Goal: Task Accomplishment & Management: Complete application form

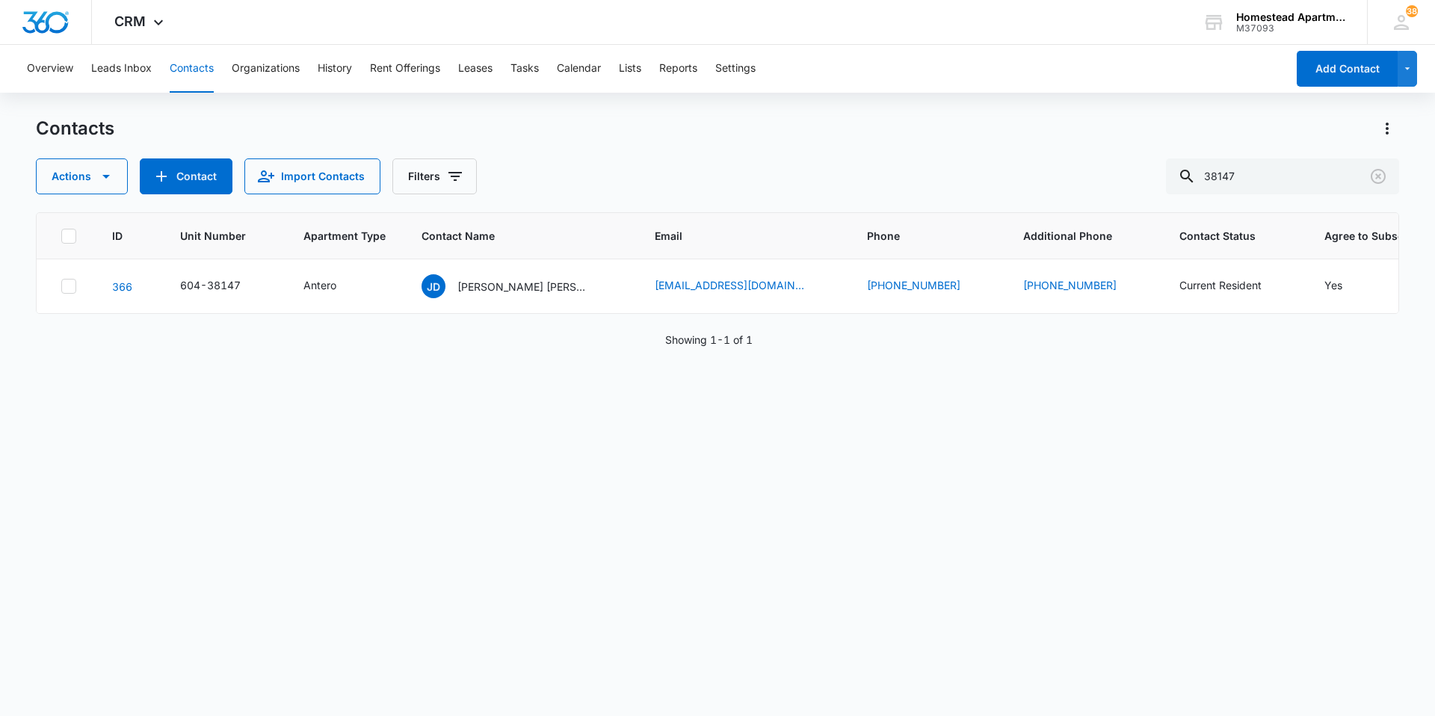
drag, startPoint x: 1264, startPoint y: 174, endPoint x: 1176, endPoint y: 178, distance: 87.6
click at [1176, 178] on div "Actions Contact Import Contacts Filters 38147" at bounding box center [718, 176] width 1364 height 36
type input "35477"
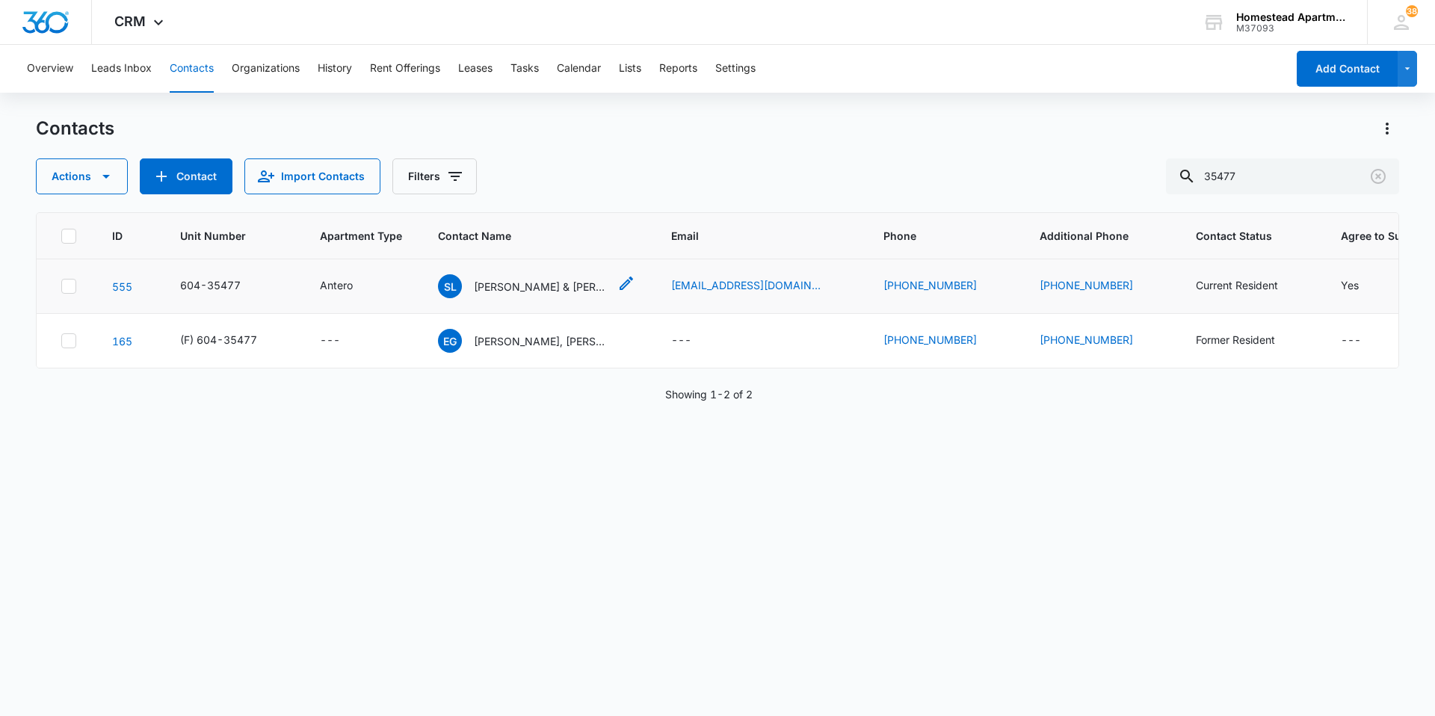
click at [514, 285] on p "[PERSON_NAME] & [PERSON_NAME]" at bounding box center [541, 287] width 135 height 16
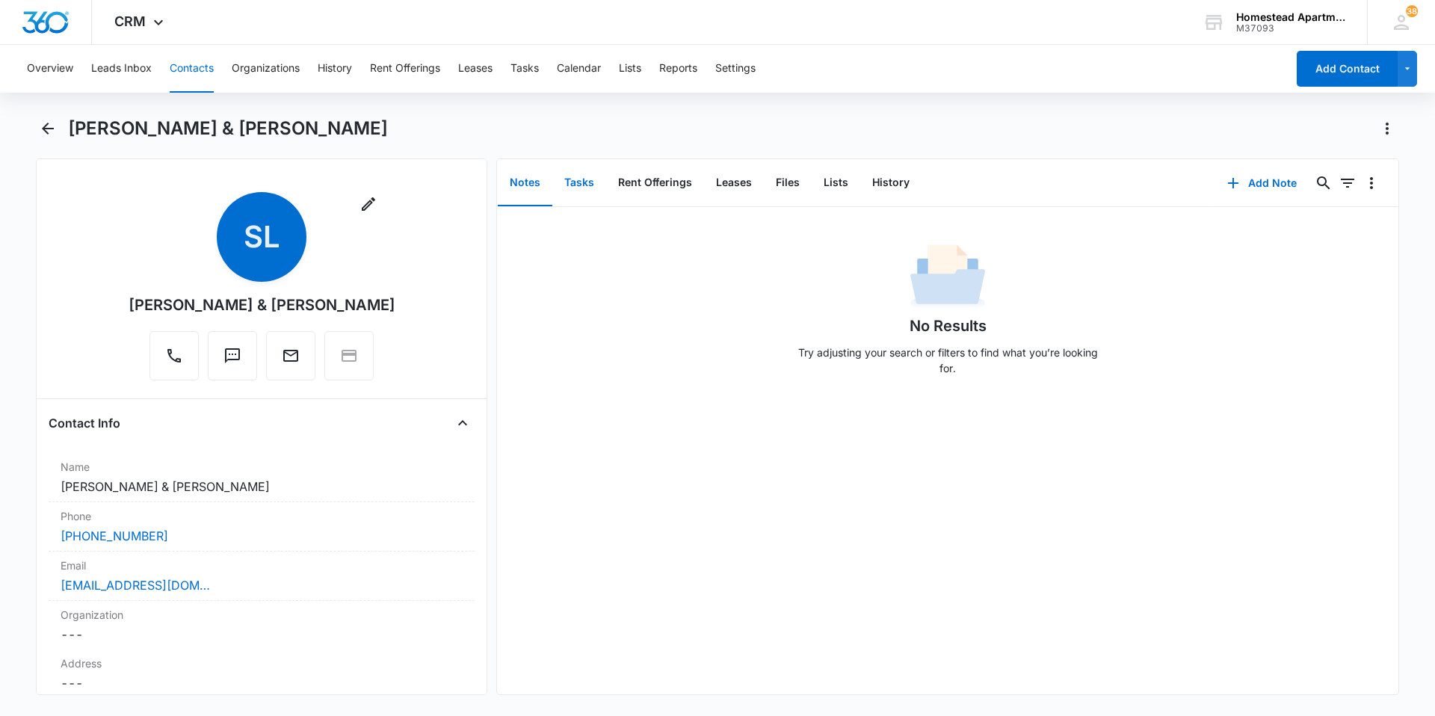
click at [585, 189] on button "Tasks" at bounding box center [580, 183] width 54 height 46
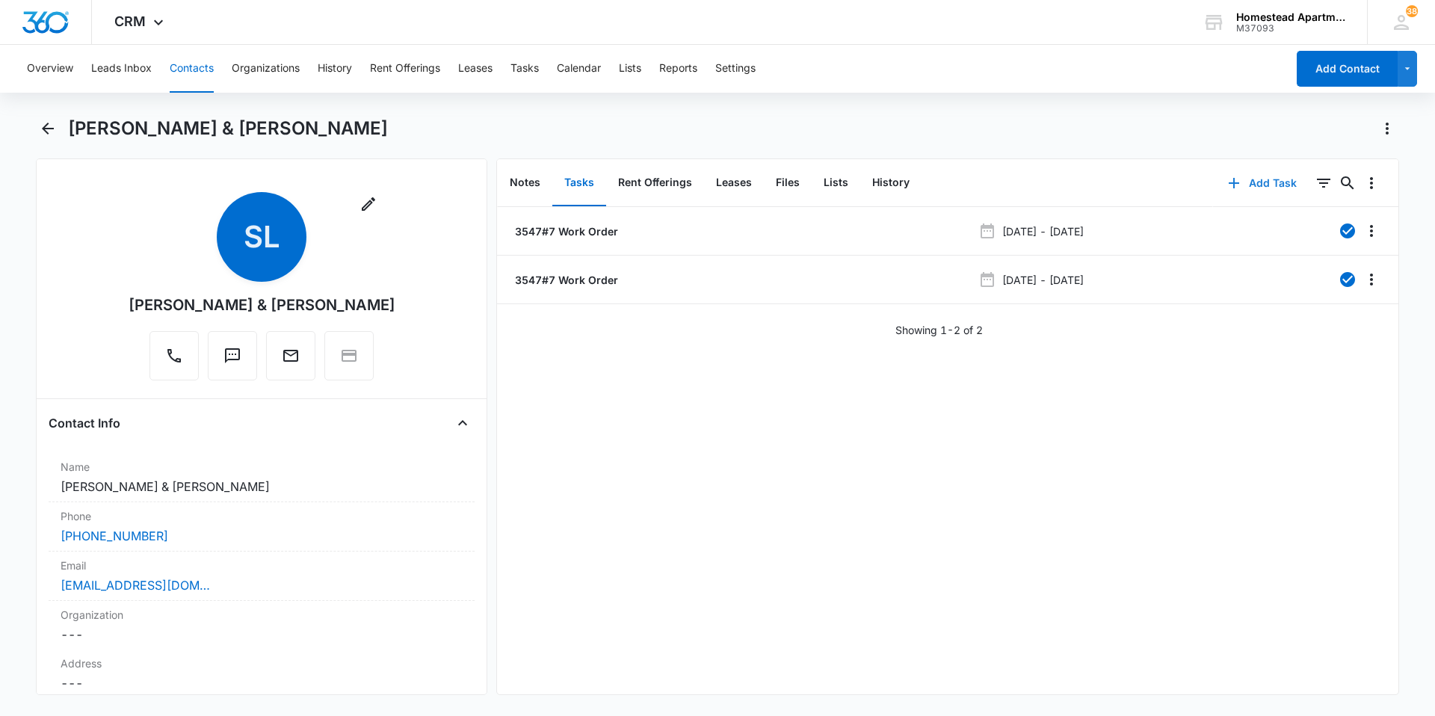
click at [1233, 179] on icon "button" at bounding box center [1234, 183] width 18 height 18
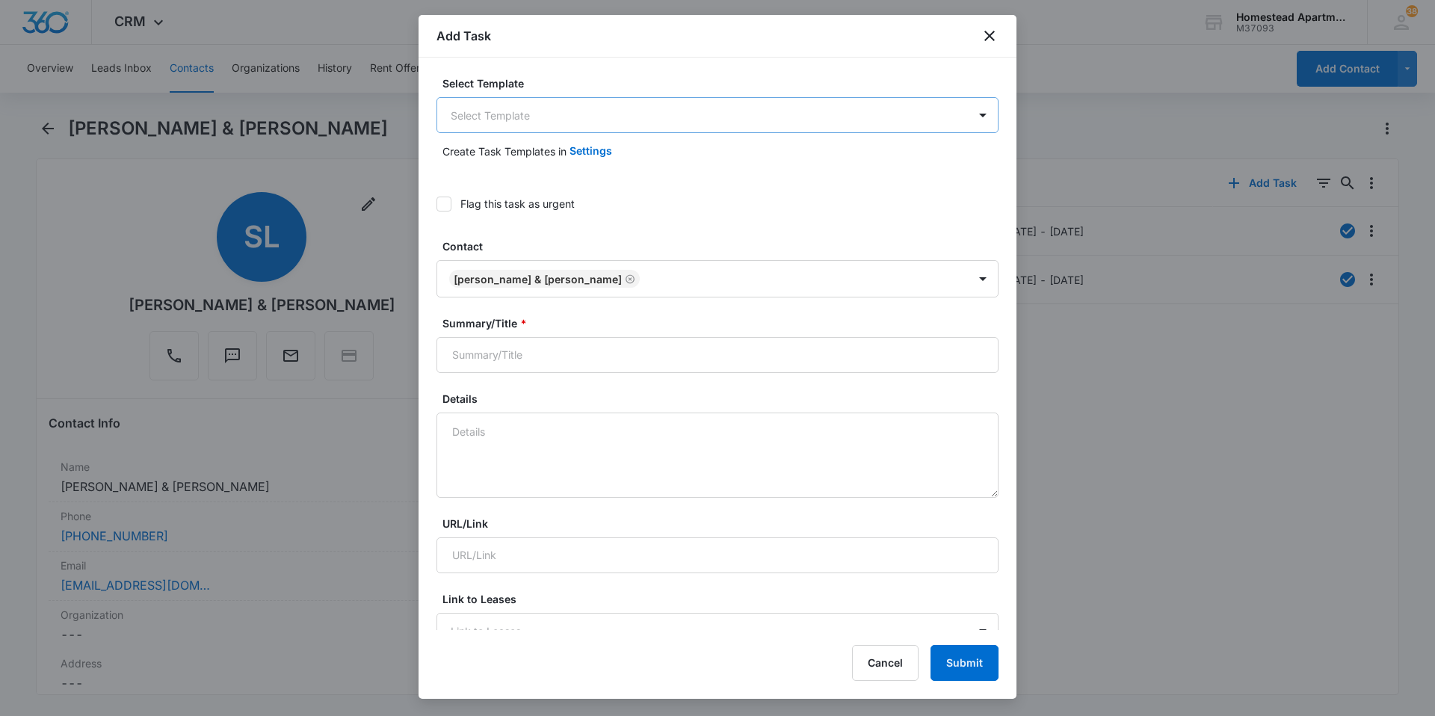
click at [523, 117] on body "CRM Apps Reputation Websites Forms CRM Email Social Content Intelligence Files …" at bounding box center [717, 358] width 1435 height 716
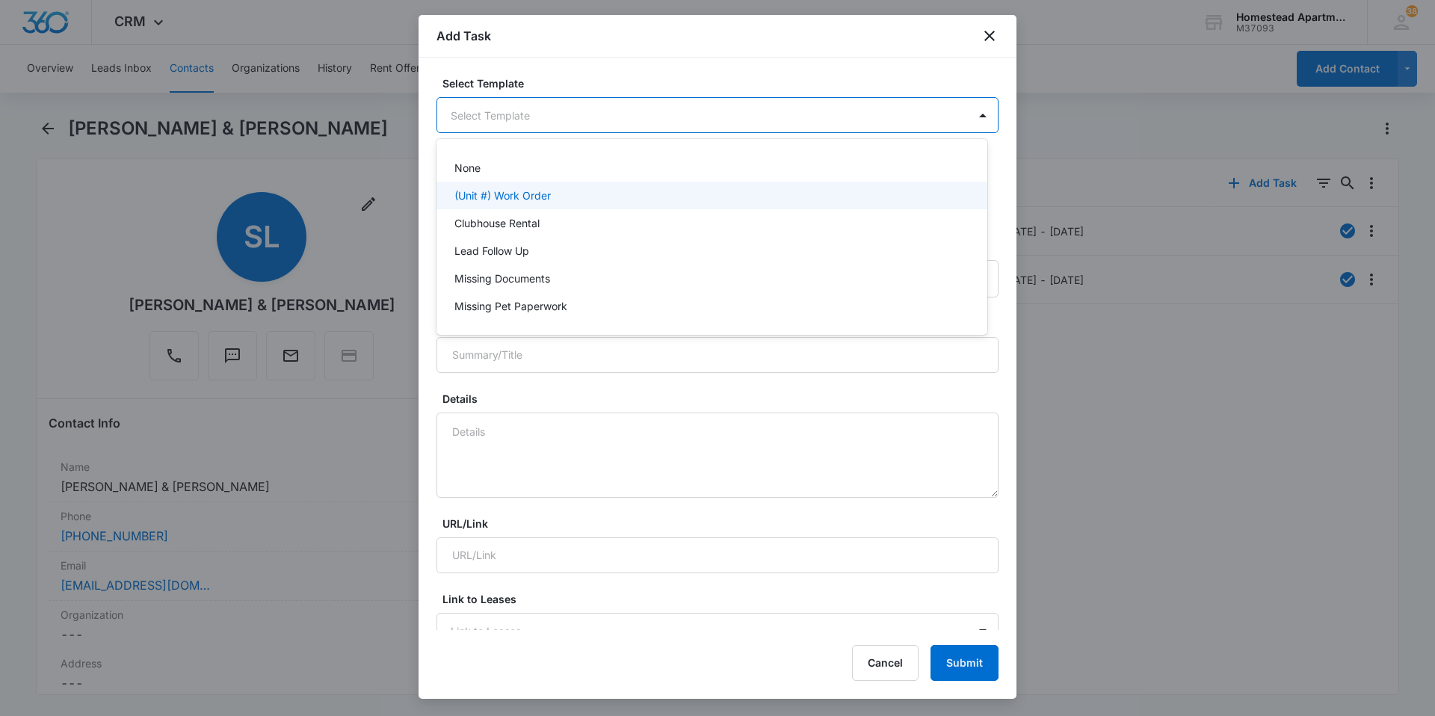
click at [514, 193] on p "(Unit #) Work Order" at bounding box center [503, 196] width 96 height 16
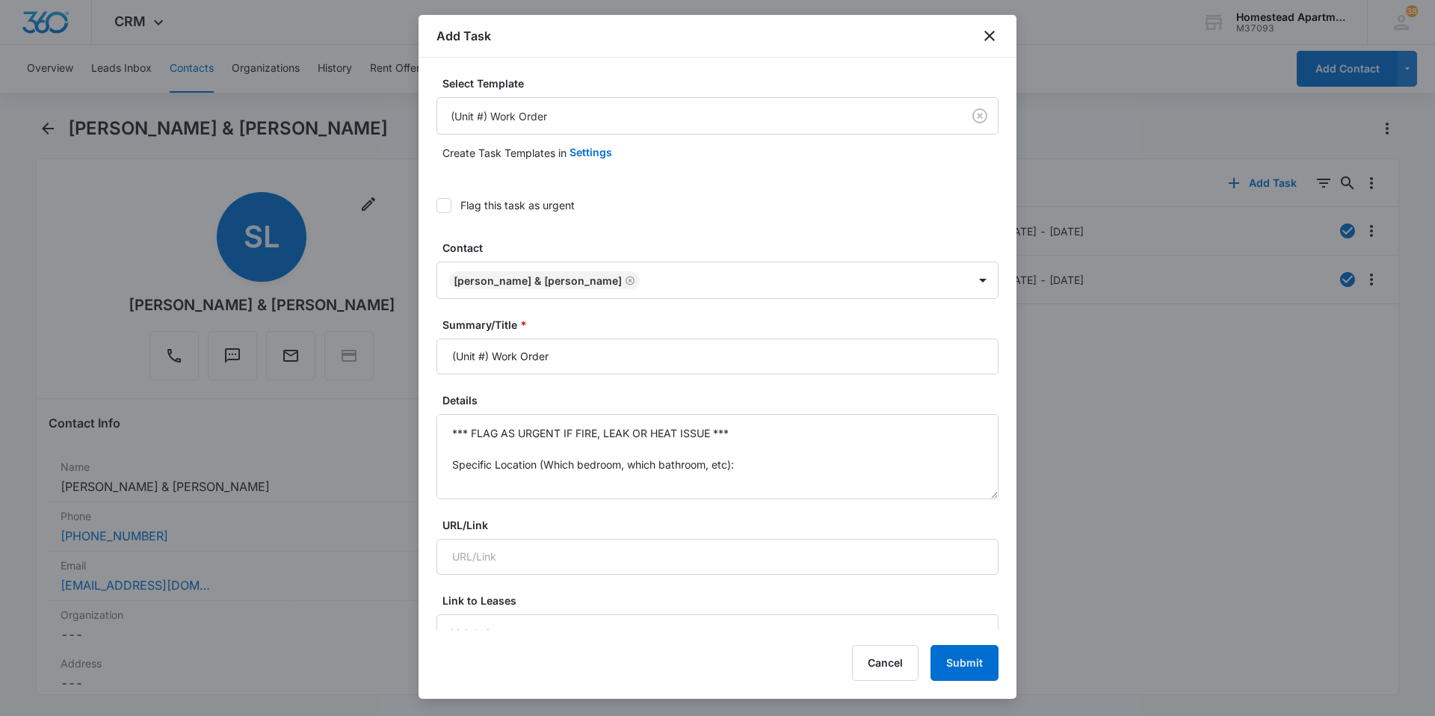
click at [449, 212] on div at bounding box center [444, 205] width 15 height 15
click at [437, 206] on input "Flag this task as urgent" at bounding box center [437, 206] width 0 height 0
drag, startPoint x: 488, startPoint y: 352, endPoint x: 424, endPoint y: 348, distance: 64.4
click at [424, 348] on div "Select Template (Unit #) Work Order Create Task Templates in Settings Flag this…" at bounding box center [718, 344] width 598 height 573
type input "3547 #7 Work Order"
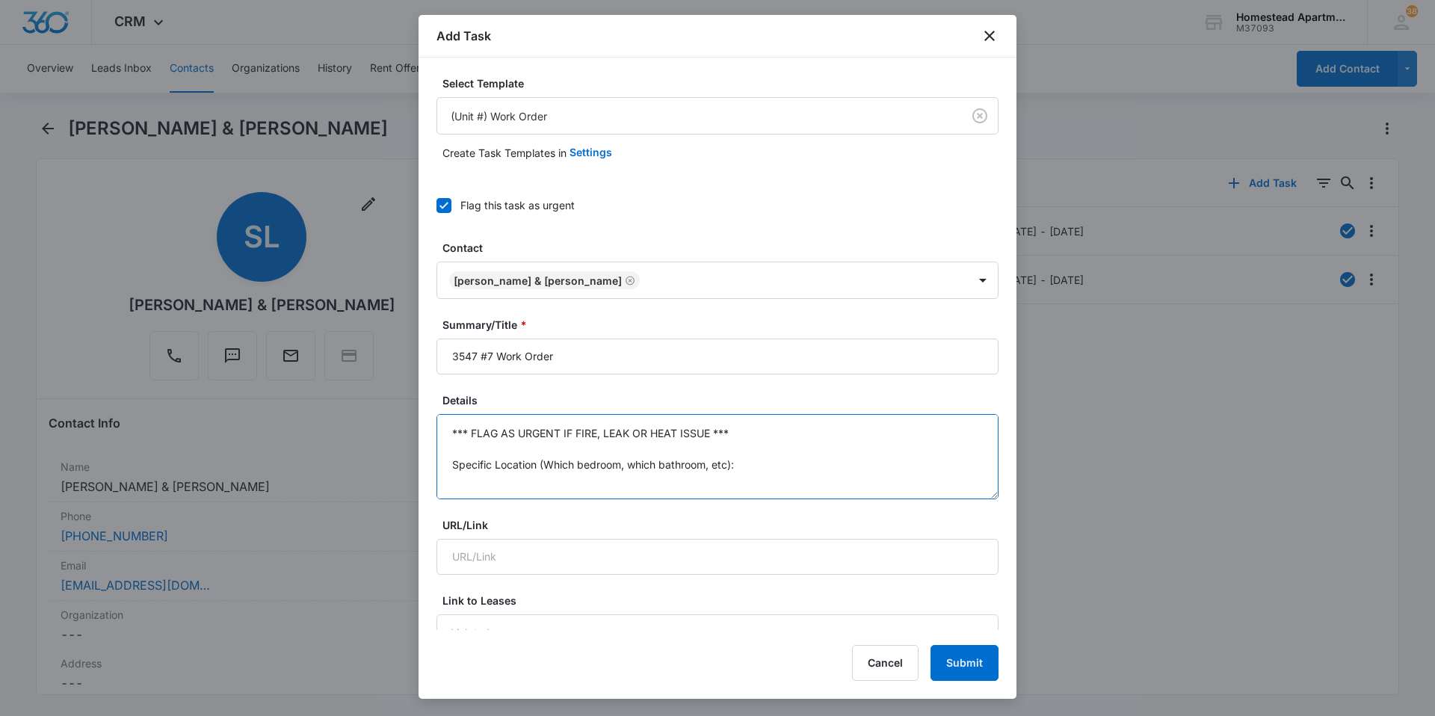
click at [472, 458] on textarea "*** FLAG AS URGENT IF FIRE, LEAK OR HEAT ISSUE *** Specific Location (Which bed…" at bounding box center [718, 456] width 562 height 85
drag, startPoint x: 472, startPoint y: 458, endPoint x: 449, endPoint y: 391, distance: 70.9
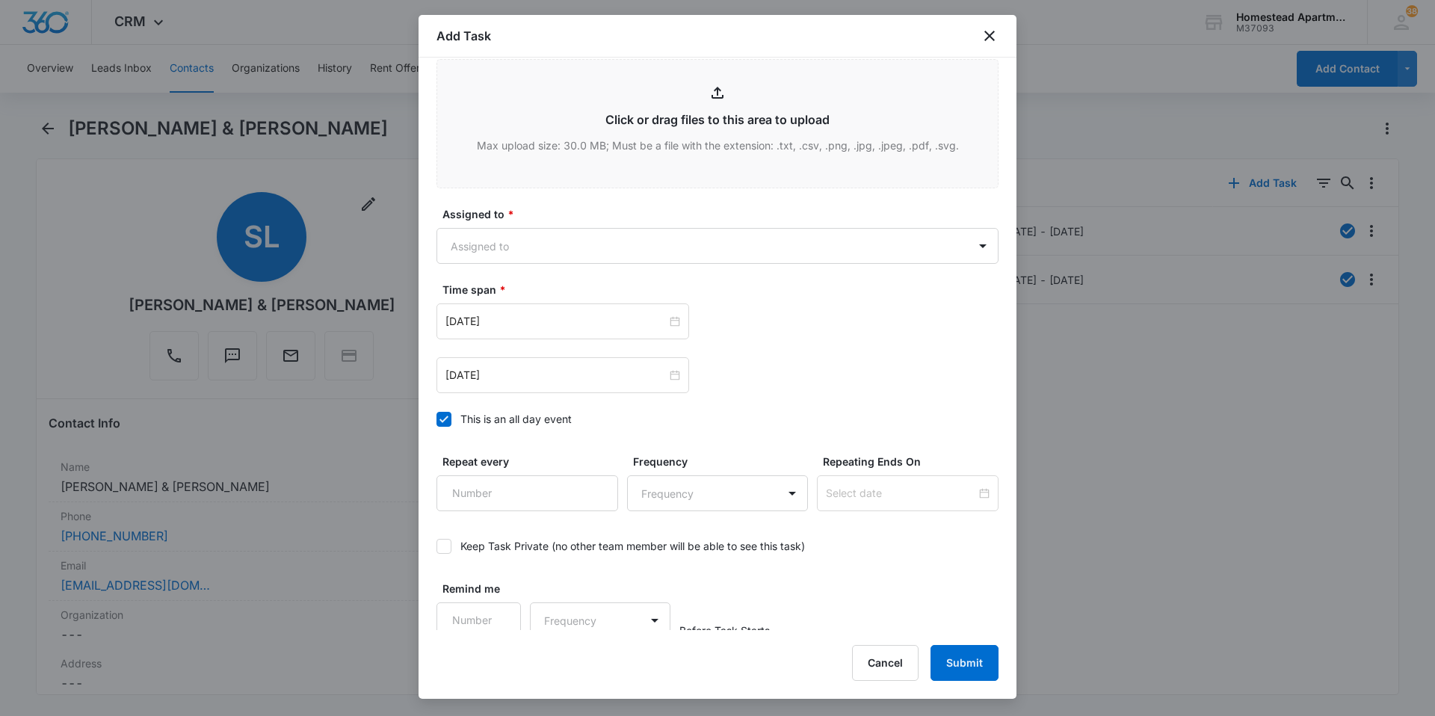
scroll to position [810, 0]
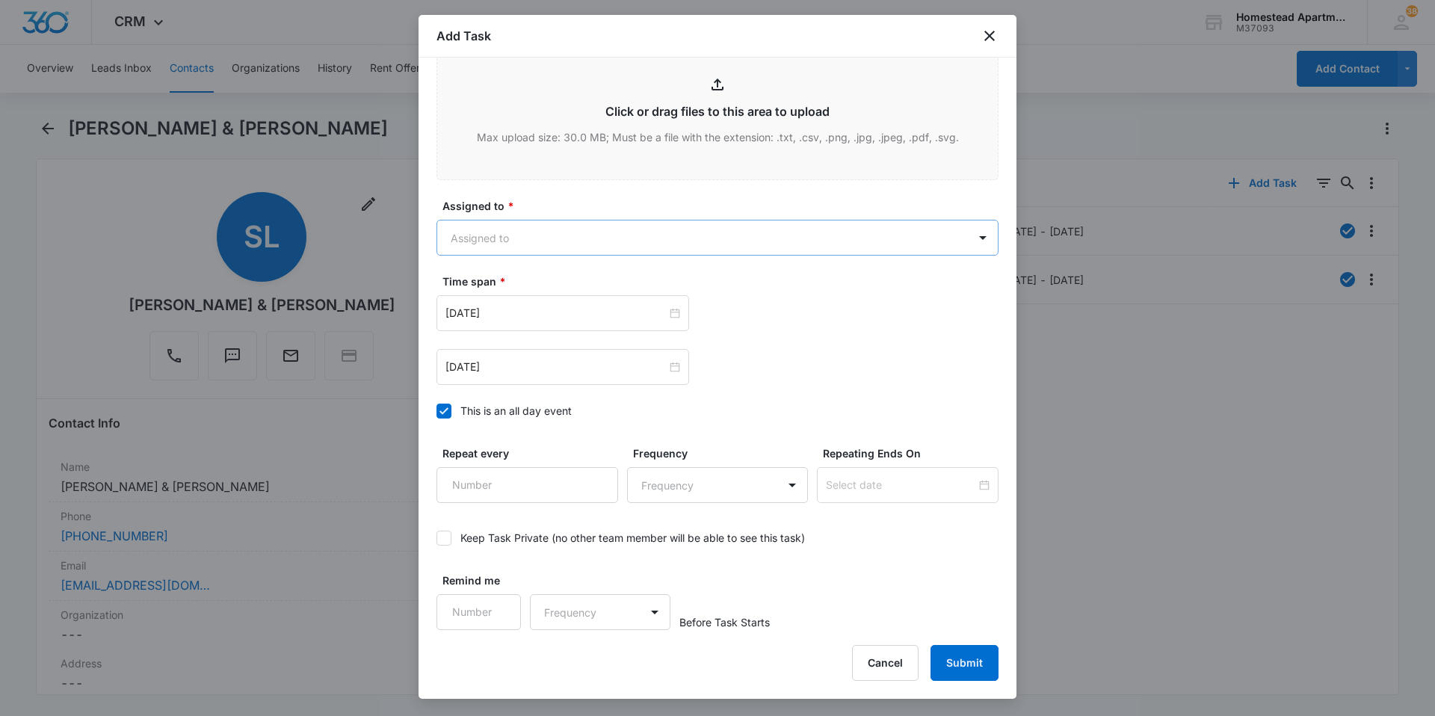
type textarea "Fluorescent kitchen light is going out."
click at [520, 241] on body "CRM Apps Reputation Websites Forms CRM Email Social Content Intelligence Files …" at bounding box center [717, 358] width 1435 height 716
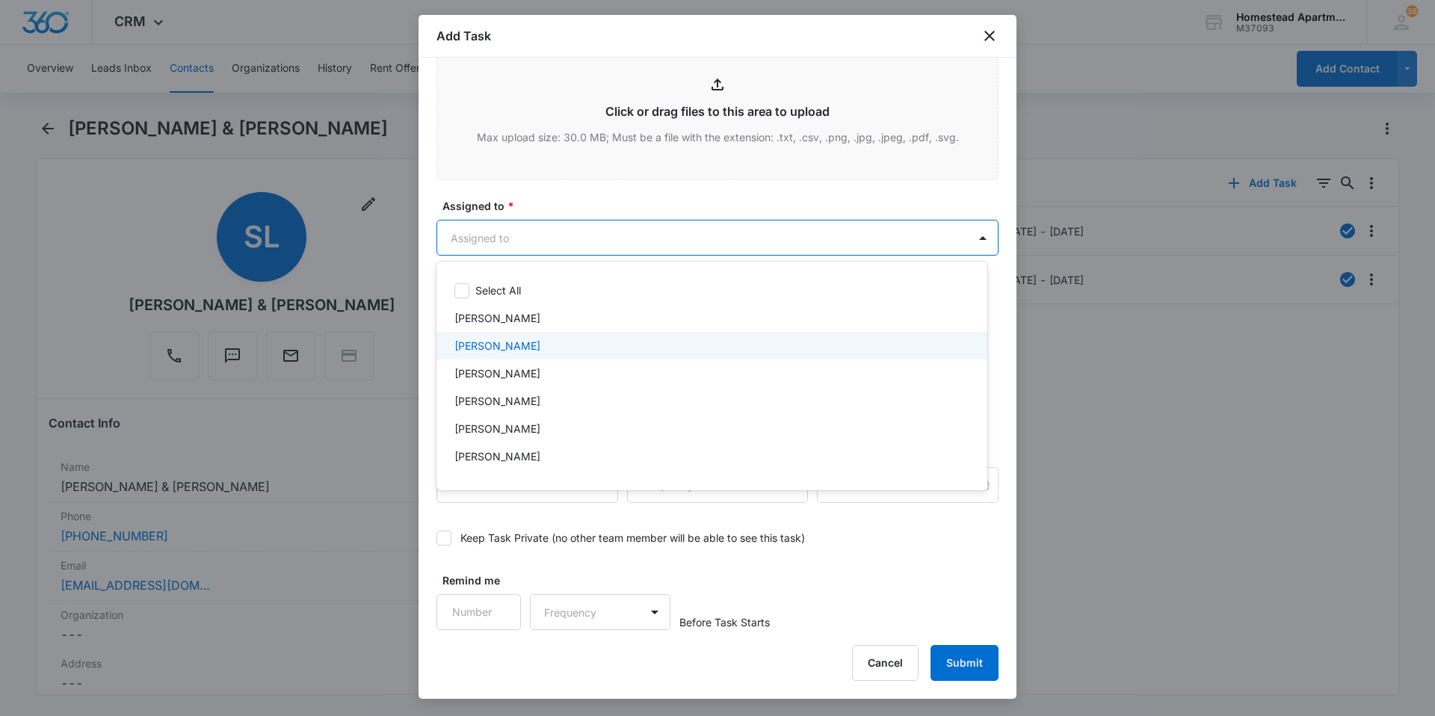
click at [507, 342] on p "[PERSON_NAME]" at bounding box center [498, 346] width 86 height 16
click at [580, 199] on div at bounding box center [717, 358] width 1435 height 716
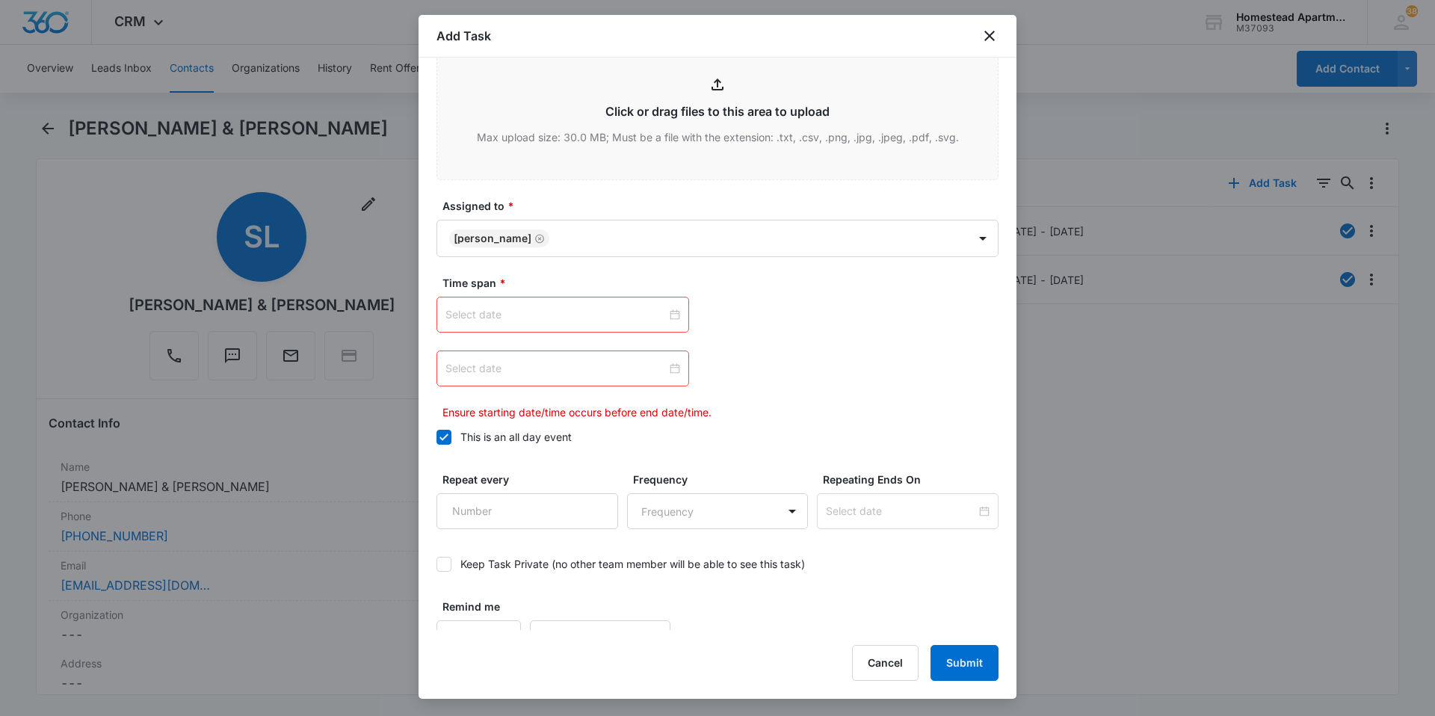
click at [573, 304] on div at bounding box center [563, 315] width 253 height 36
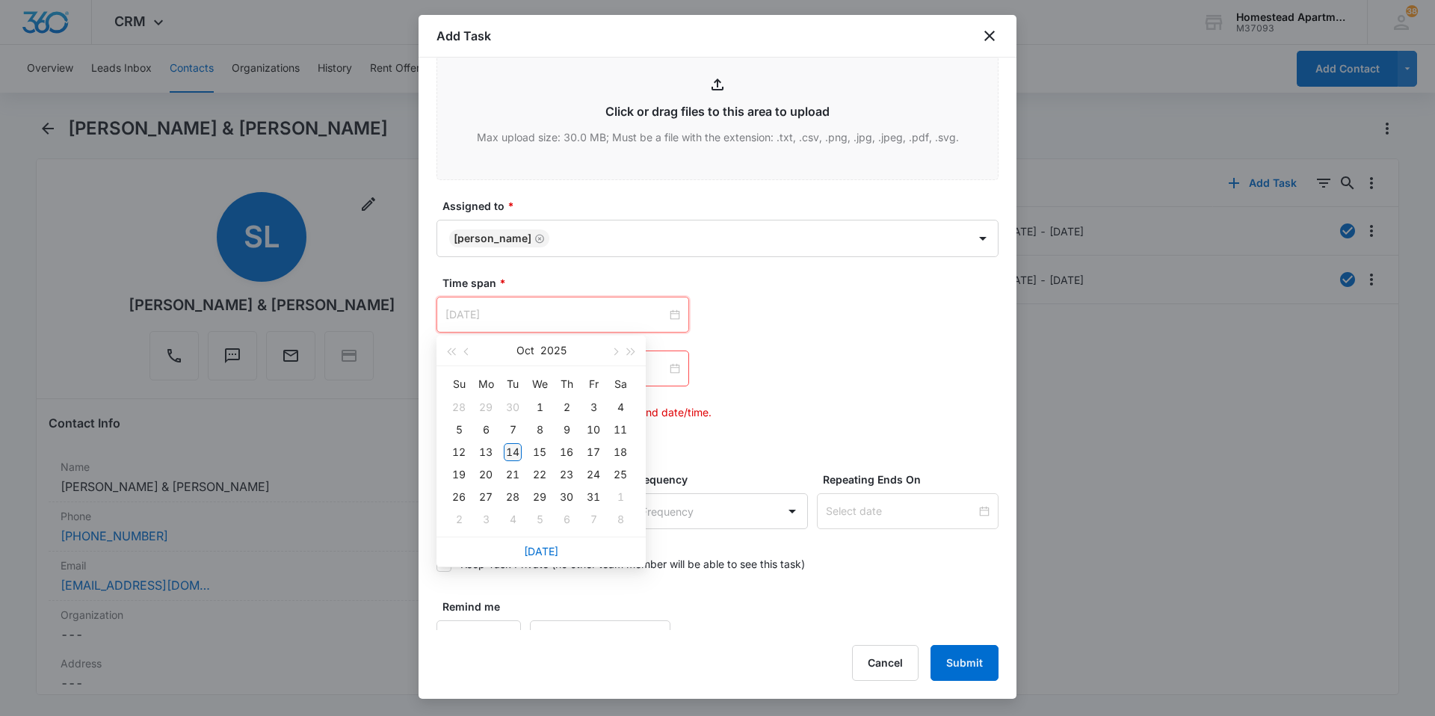
type input "[DATE]"
click at [511, 449] on div "14" at bounding box center [513, 452] width 18 height 18
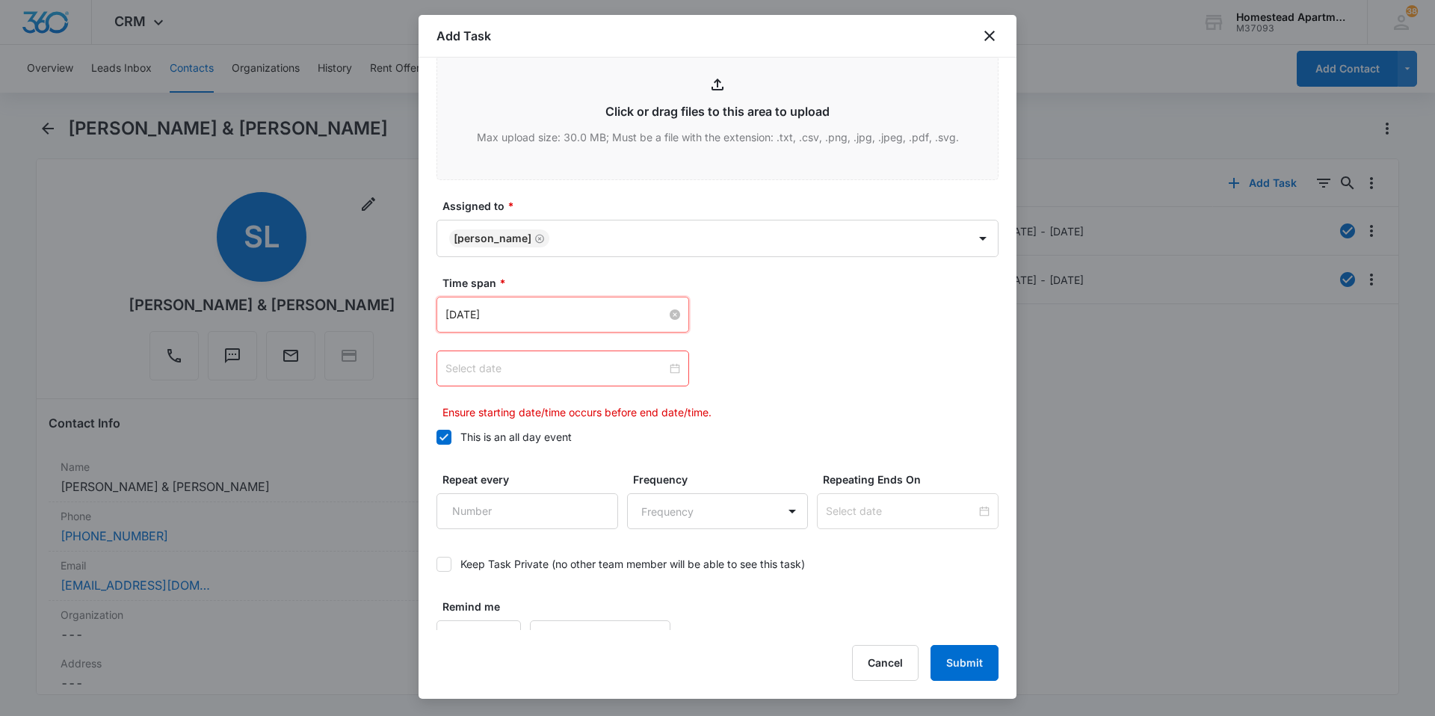
click at [529, 369] on input at bounding box center [556, 368] width 221 height 16
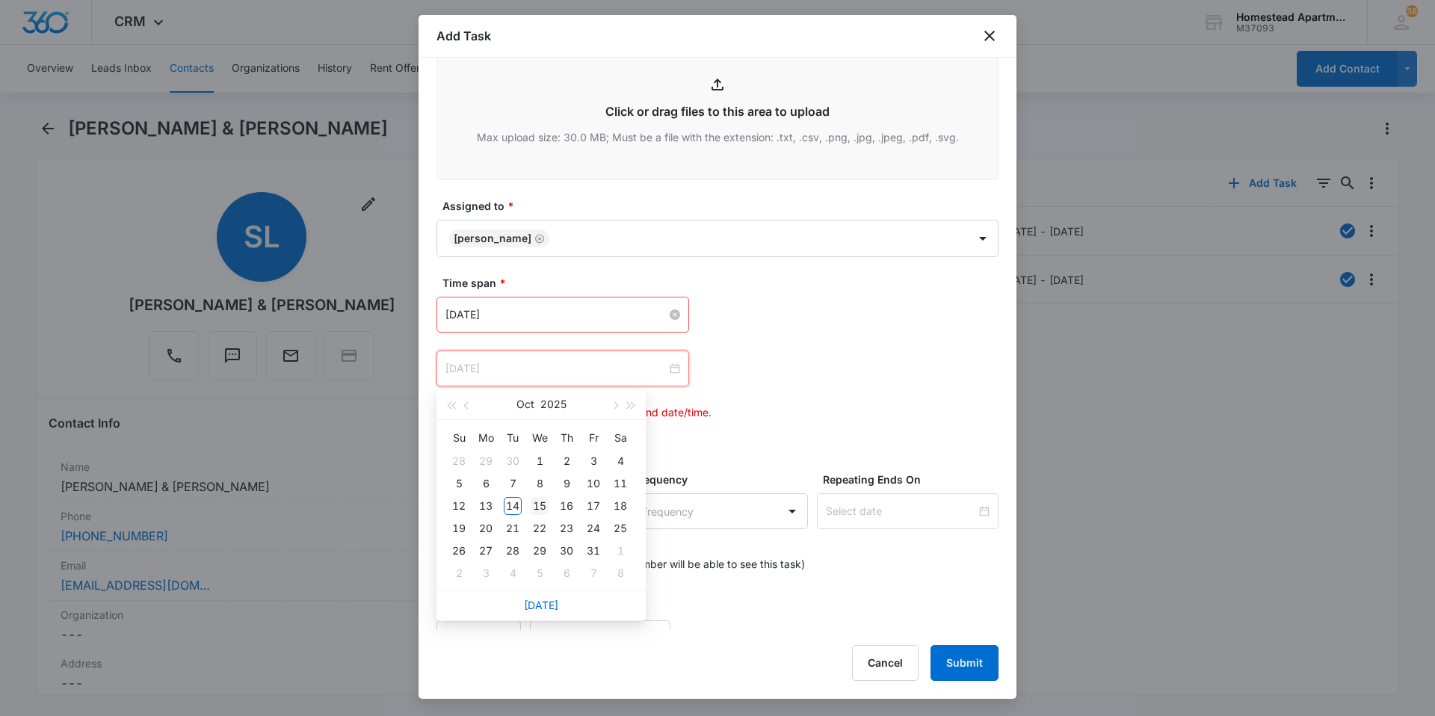
type input "[DATE]"
click at [545, 505] on div "15" at bounding box center [540, 506] width 18 height 18
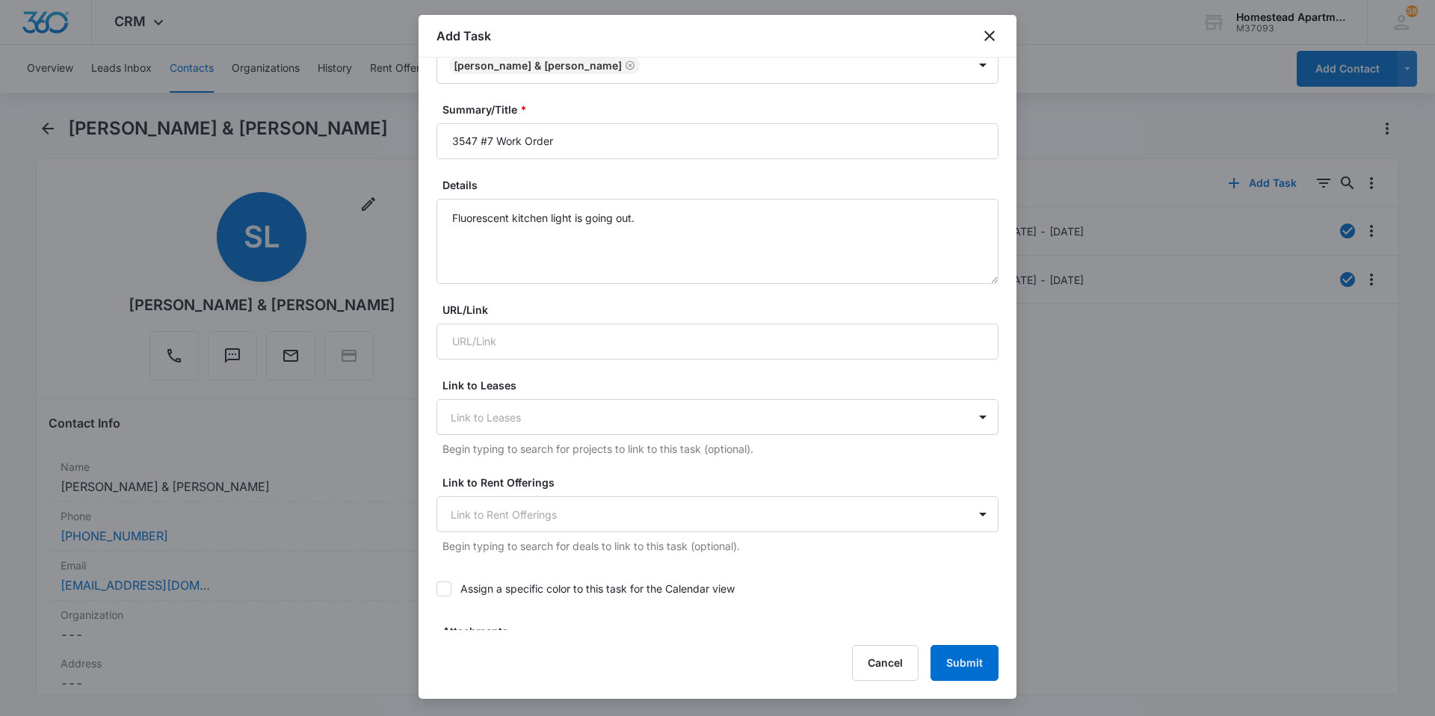
scroll to position [0, 0]
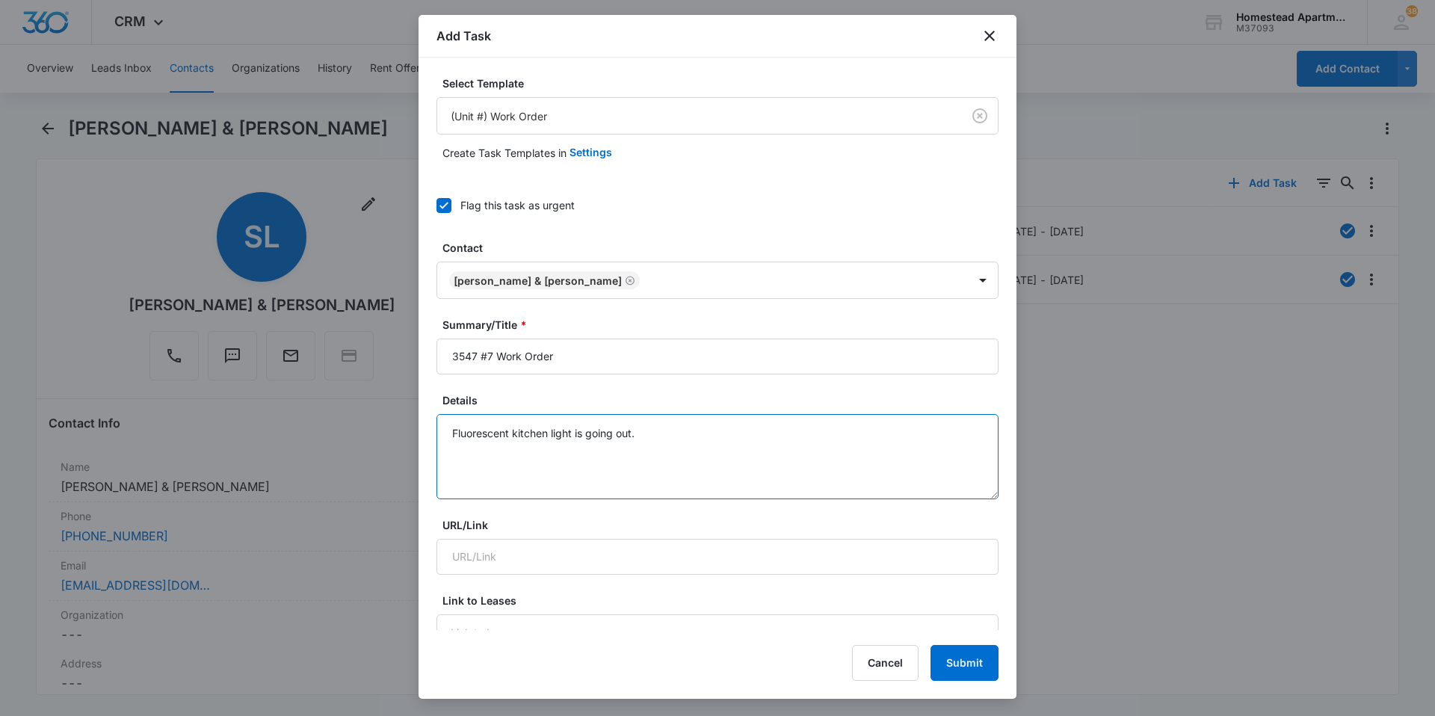
click at [759, 443] on textarea "Fluorescent kitchen light is going out." at bounding box center [718, 456] width 562 height 85
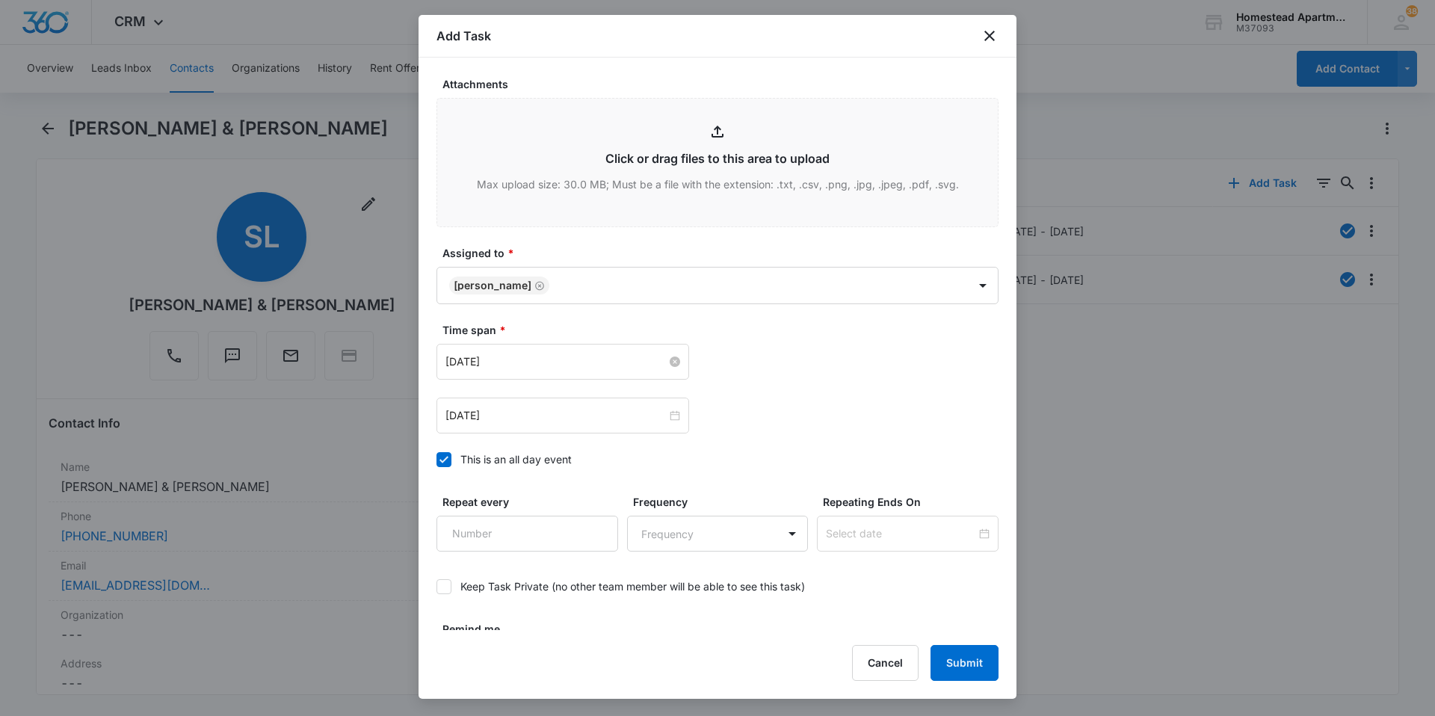
scroll to position [736, 0]
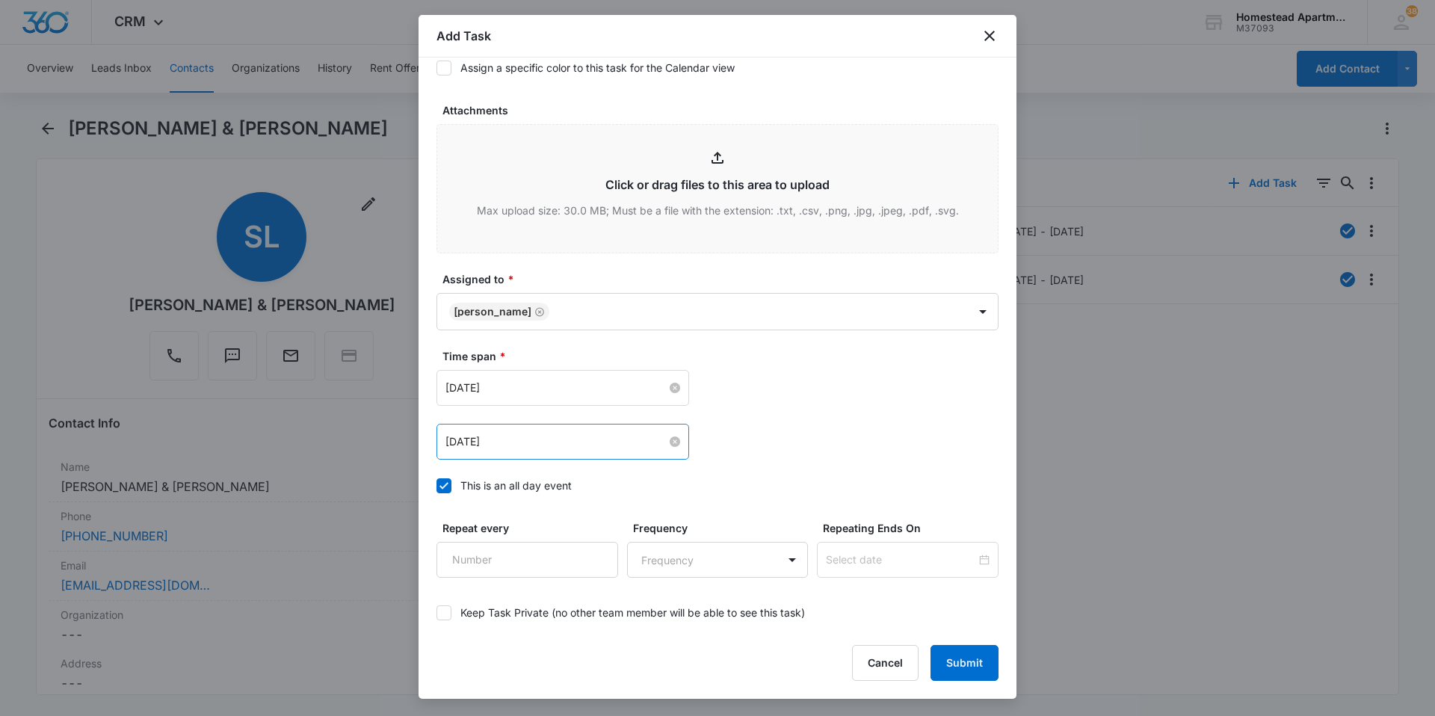
type textarea "Fluorescent kitchen light is going out. [PERSON_NAME]:"
click at [643, 440] on input "[DATE]" at bounding box center [556, 442] width 221 height 16
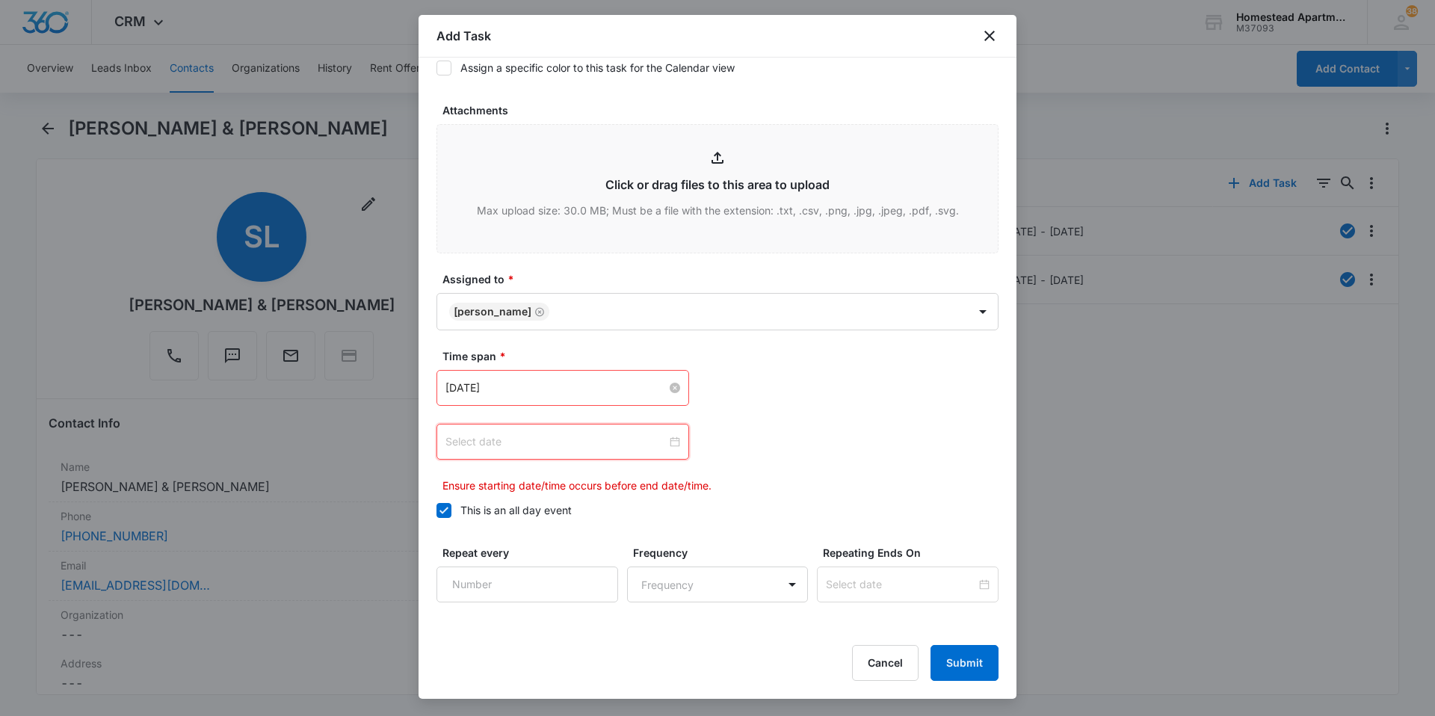
click at [570, 438] on input at bounding box center [556, 442] width 221 height 16
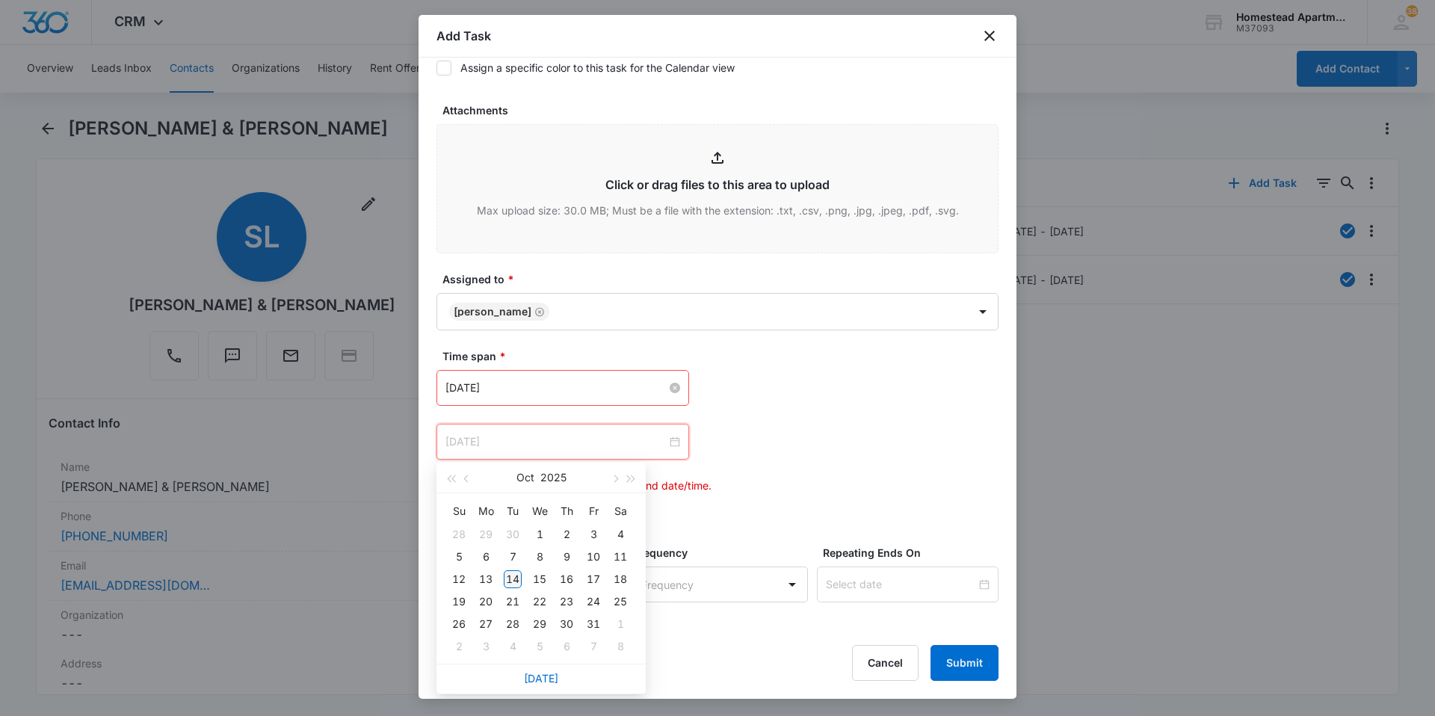
type input "[DATE]"
click at [516, 581] on div "14" at bounding box center [513, 579] width 18 height 18
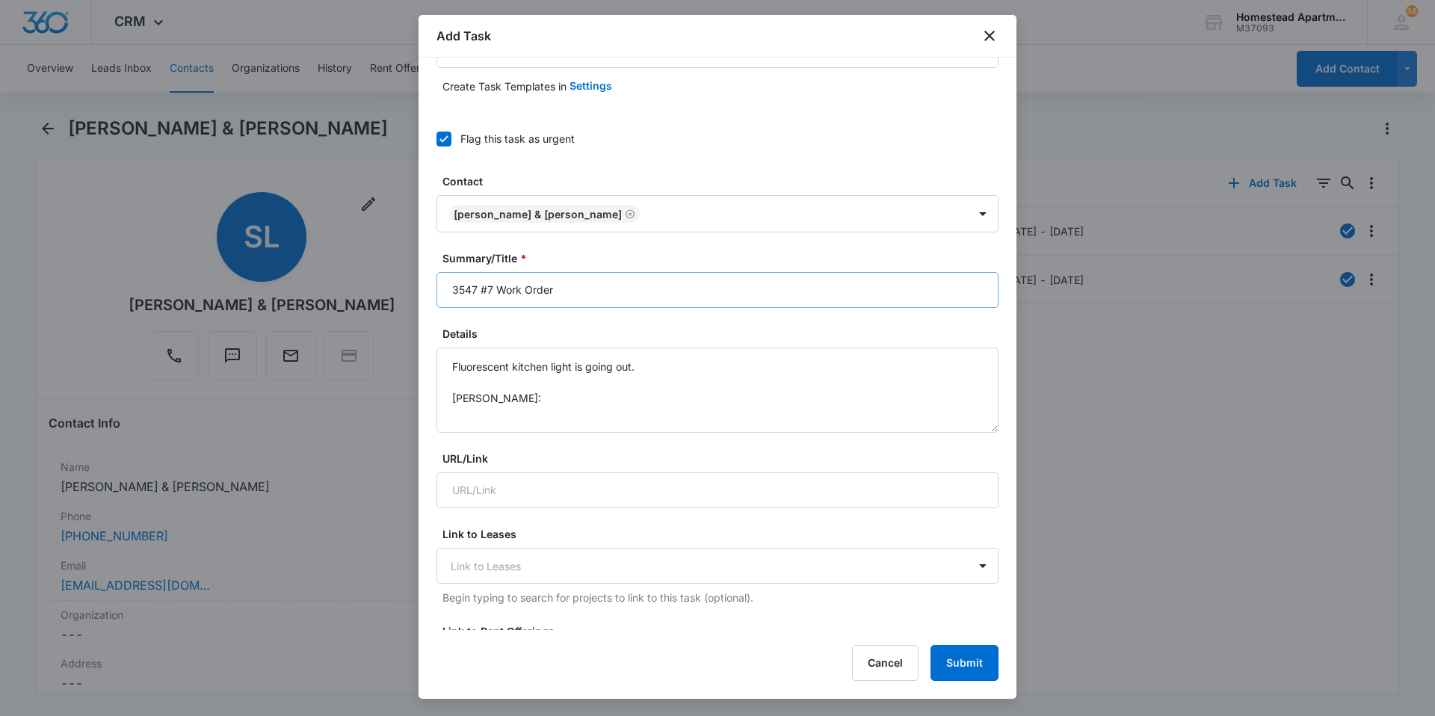
scroll to position [0, 0]
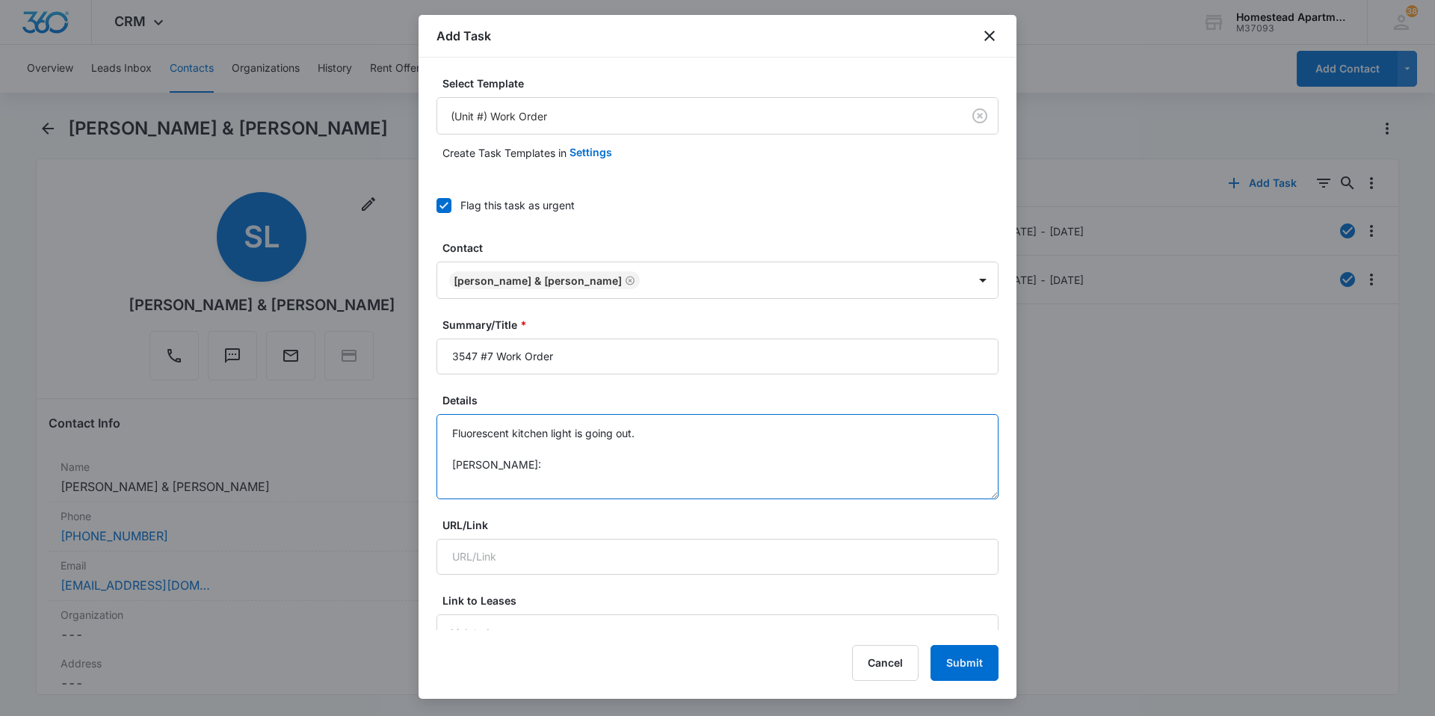
click at [545, 452] on textarea "Fluorescent kitchen light is going out. [PERSON_NAME]:" at bounding box center [718, 456] width 562 height 85
click at [538, 466] on textarea "Fluorescent kitchen light is going out. [PERSON_NAME]:" at bounding box center [718, 456] width 562 height 85
click at [556, 466] on textarea "Fluorescent kitchen light is going out. [PERSON_NAME]: [PHONE_NUMBER]" at bounding box center [718, 456] width 562 height 85
click at [792, 470] on textarea "Fluorescent kitchen light is going out. [PERSON_NAME]: [PHONE_NUMBER]" at bounding box center [718, 456] width 562 height 85
type textarea "Fluorescent kitchen light is going out. [PERSON_NAME]: [PHONE_NUMBER]"
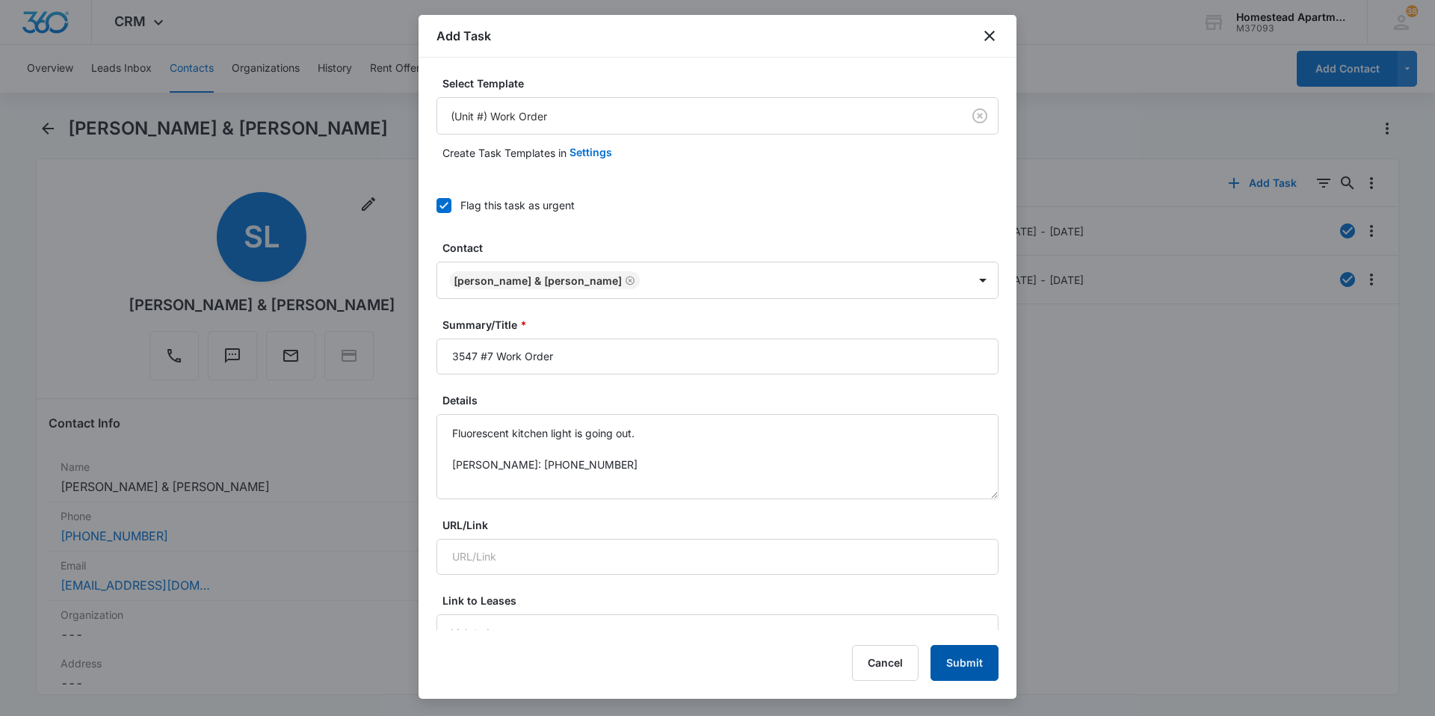
click at [981, 665] on button "Submit" at bounding box center [965, 663] width 68 height 36
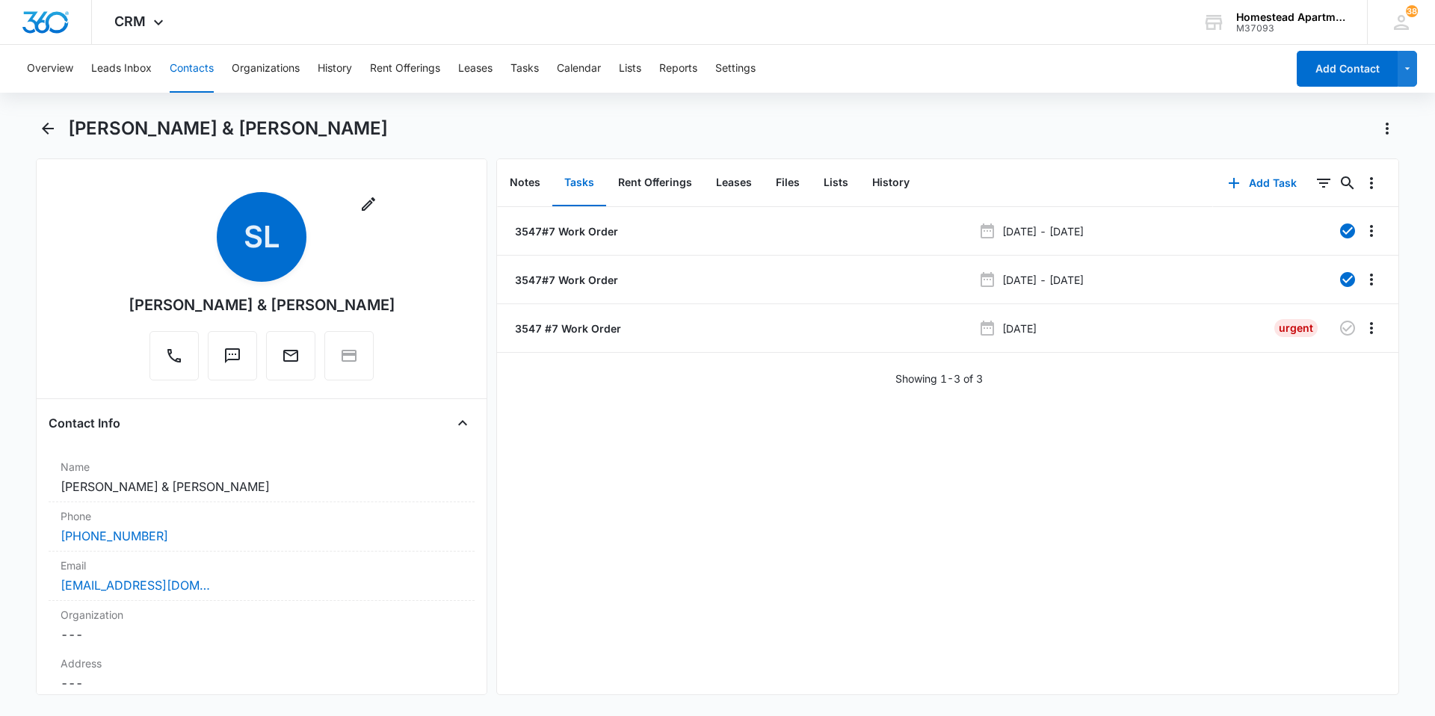
click at [180, 67] on button "Contacts" at bounding box center [192, 69] width 44 height 48
